Goal: Information Seeking & Learning: Learn about a topic

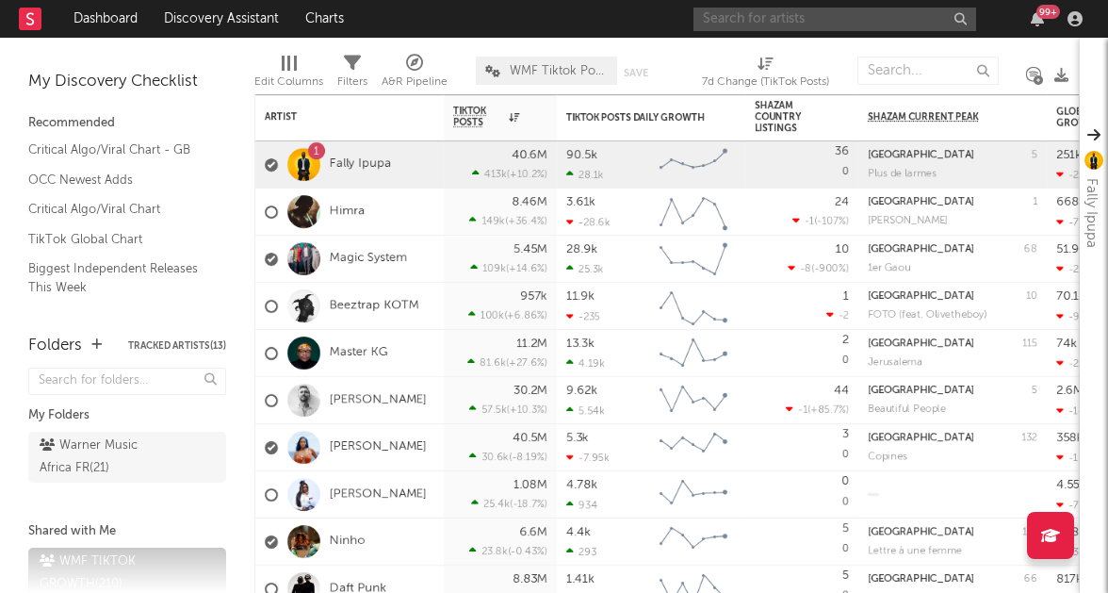
click at [770, 17] on input "text" at bounding box center [834, 20] width 283 height 24
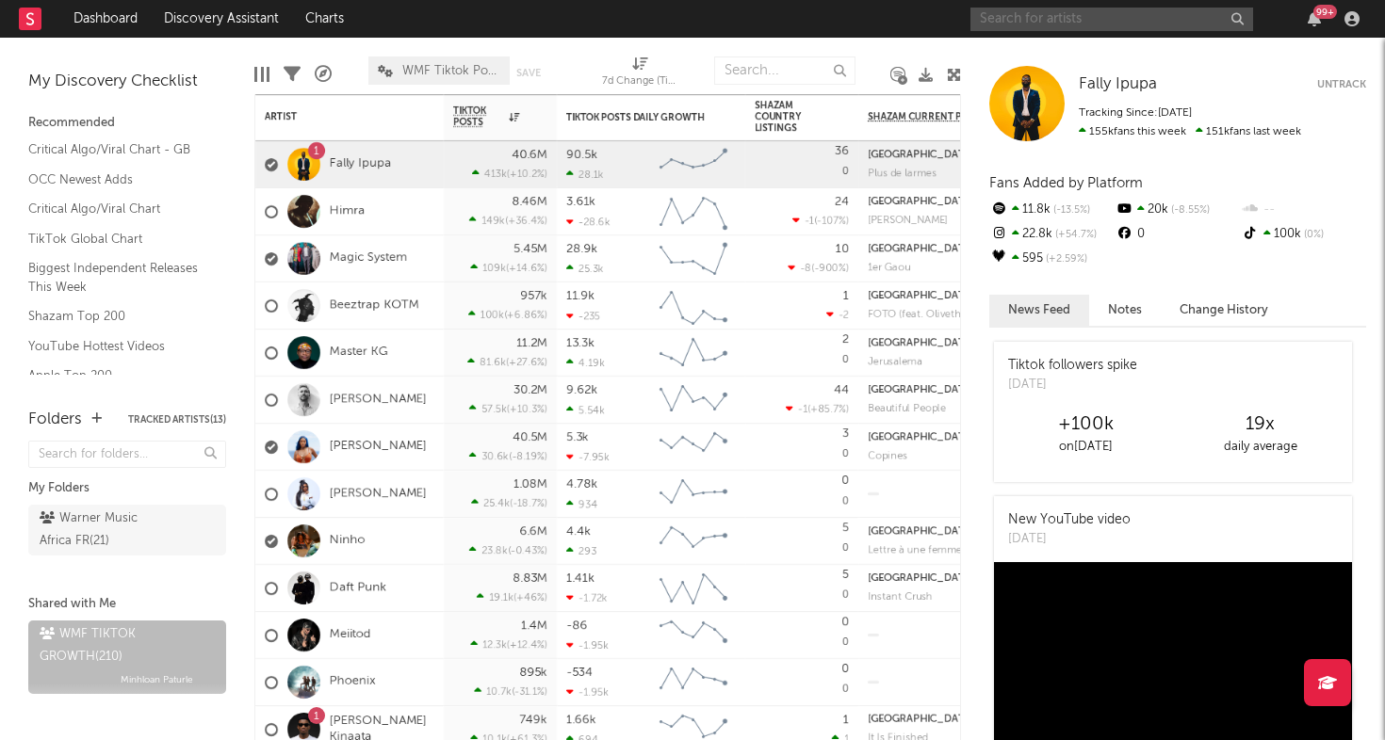
click at [1107, 22] on input "text" at bounding box center [1111, 20] width 283 height 24
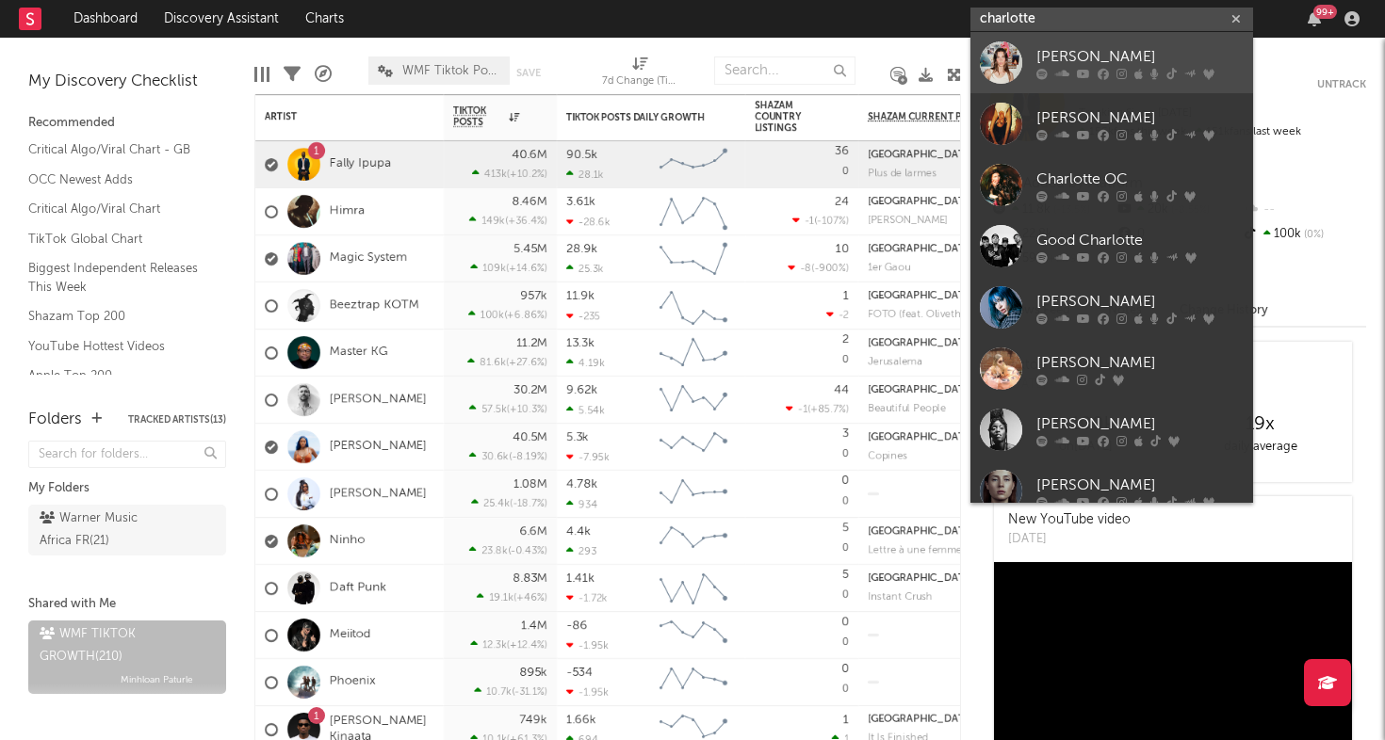
type input "charlotte"
click at [1049, 50] on div "[PERSON_NAME]" at bounding box center [1139, 56] width 207 height 23
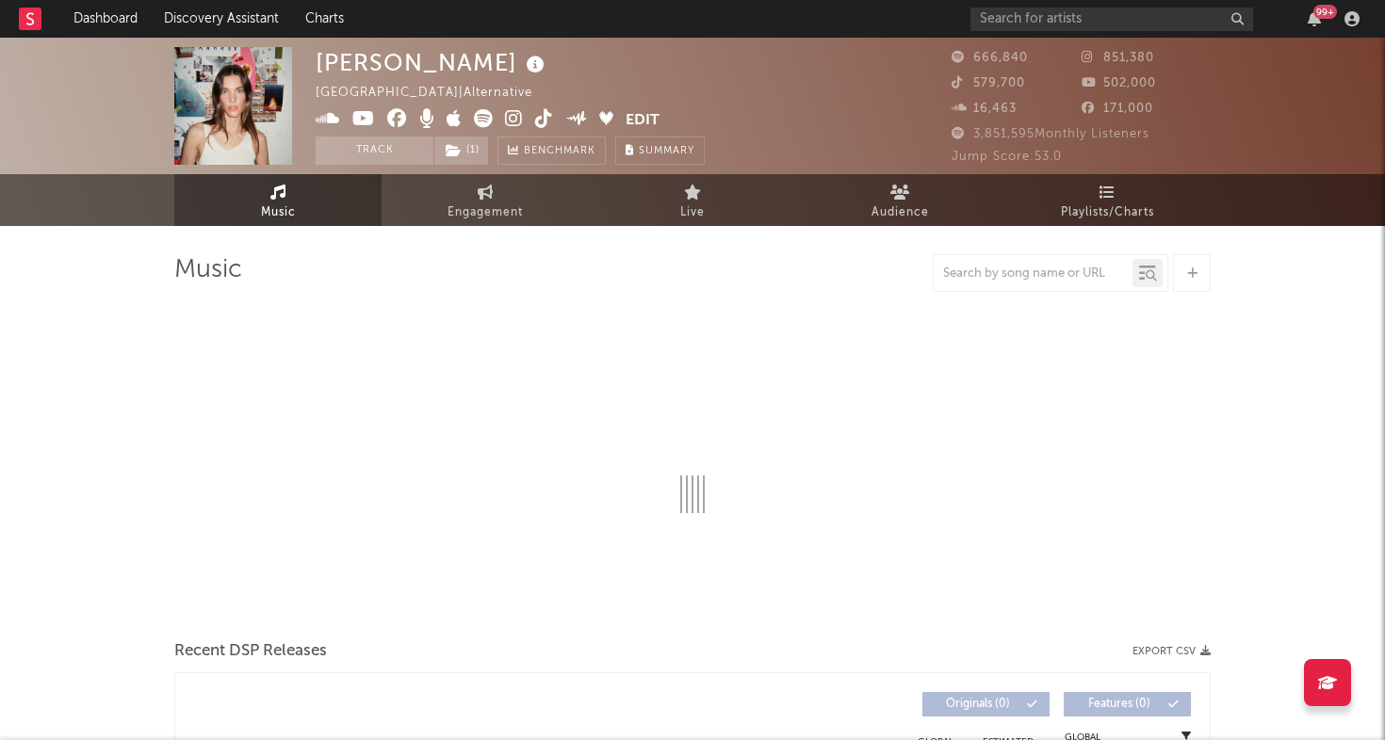
select select "6m"
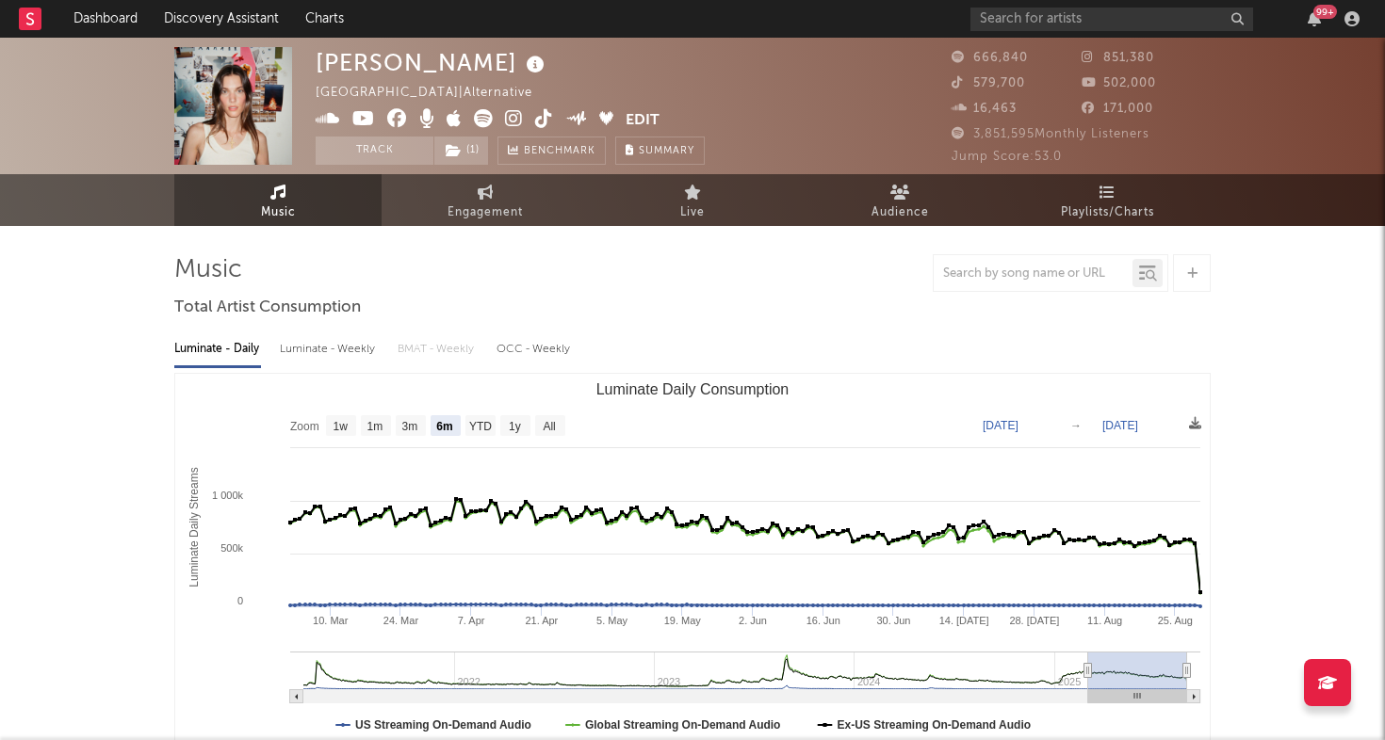
click at [208, 113] on img at bounding box center [233, 106] width 118 height 118
click at [512, 122] on icon at bounding box center [514, 118] width 18 height 19
click at [540, 119] on icon at bounding box center [544, 118] width 18 height 19
click at [355, 119] on icon at bounding box center [363, 118] width 23 height 19
